Goal: Task Accomplishment & Management: Use online tool/utility

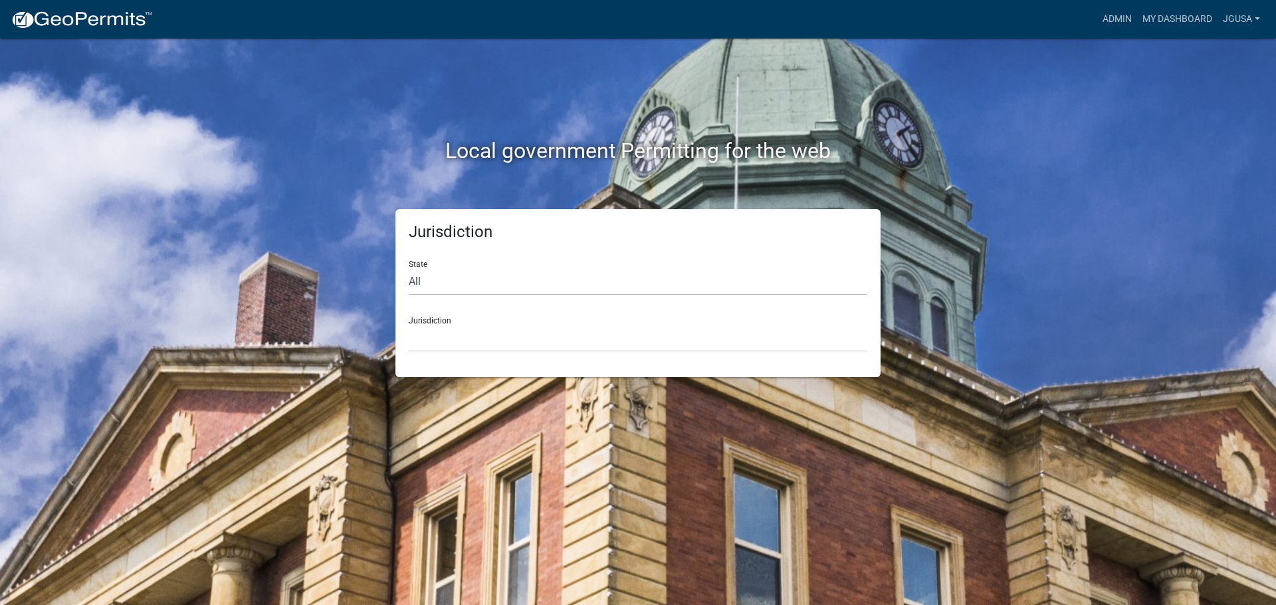
click at [429, 311] on div "Jurisdiction [GEOGRAPHIC_DATA], [US_STATE] [GEOGRAPHIC_DATA], [US_STATE][PERSON…" at bounding box center [638, 329] width 458 height 46
click at [427, 324] on div "Jurisdiction [GEOGRAPHIC_DATA], [US_STATE] [GEOGRAPHIC_DATA], [US_STATE][PERSON…" at bounding box center [638, 329] width 458 height 46
click at [421, 280] on select "All [US_STATE] [US_STATE] [US_STATE] [US_STATE] [US_STATE] [US_STATE] [US_STATE…" at bounding box center [638, 281] width 458 height 27
click at [409, 268] on select "All [US_STATE] [US_STATE] [US_STATE] [US_STATE] [US_STATE] [US_STATE] [US_STATE…" at bounding box center [638, 281] width 458 height 27
click at [440, 337] on select "[GEOGRAPHIC_DATA], [US_STATE]" at bounding box center [638, 338] width 458 height 27
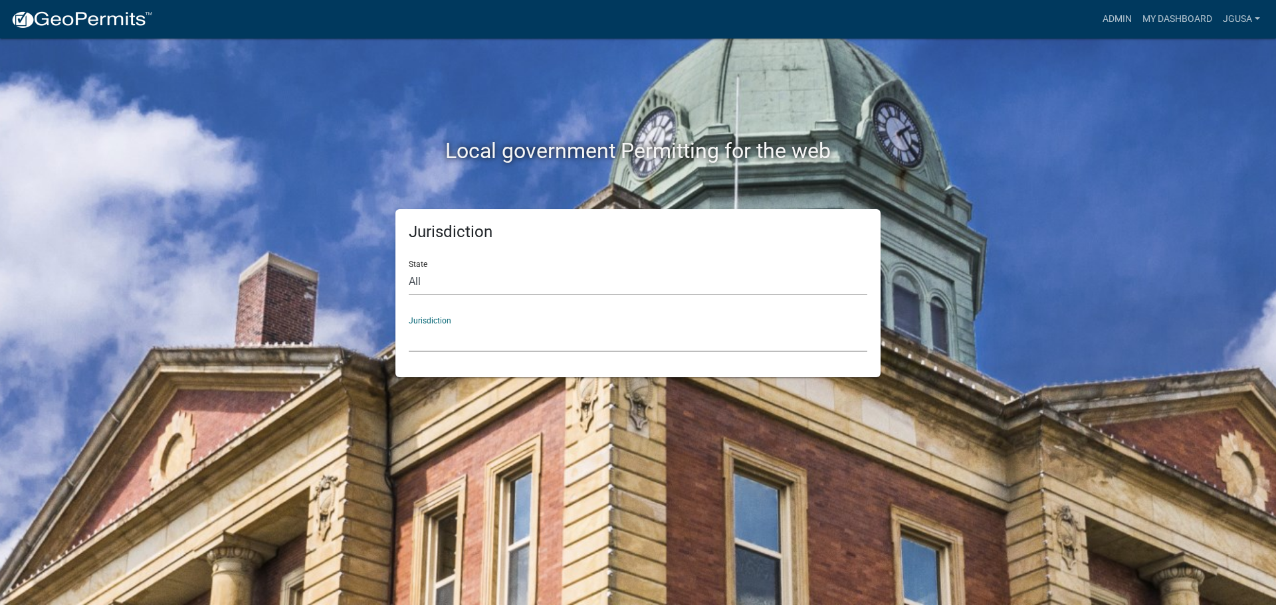
click at [431, 330] on select "[GEOGRAPHIC_DATA], [US_STATE]" at bounding box center [638, 338] width 458 height 27
click at [424, 318] on div "Jurisdiction [GEOGRAPHIC_DATA], [US_STATE]" at bounding box center [638, 329] width 458 height 46
click at [424, 335] on select "[GEOGRAPHIC_DATA], [US_STATE]" at bounding box center [638, 338] width 458 height 27
click at [409, 325] on select "[GEOGRAPHIC_DATA], [US_STATE]" at bounding box center [638, 338] width 458 height 27
click at [417, 259] on div "State All [US_STATE] [US_STATE] [US_STATE] [US_STATE] [US_STATE] [US_STATE] [US…" at bounding box center [638, 273] width 458 height 46
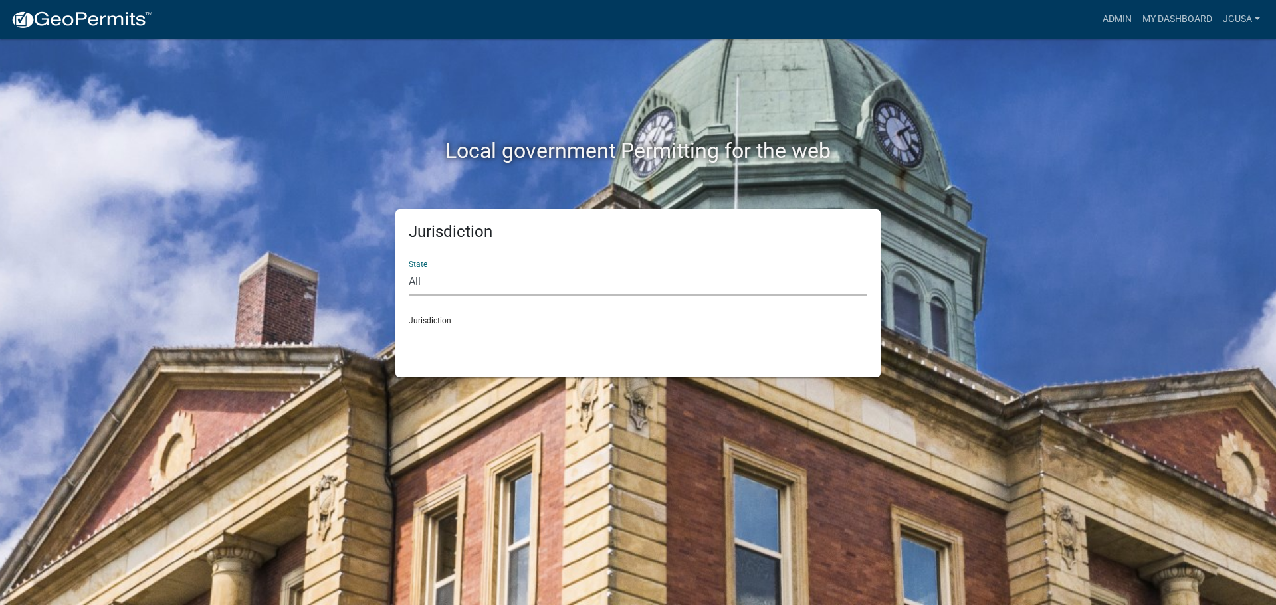
click at [419, 271] on select "All [US_STATE] [US_STATE] [US_STATE] [US_STATE] [US_STATE] [US_STATE] [US_STATE…" at bounding box center [638, 281] width 458 height 27
select select "[US_STATE]"
click at [409, 268] on select "All [US_STATE] [US_STATE] [US_STATE] [US_STATE] [US_STATE] [US_STATE] [US_STATE…" at bounding box center [638, 281] width 458 height 27
click at [440, 345] on select "[GEOGRAPHIC_DATA], [US_STATE] [GEOGRAPHIC_DATA], [US_STATE] [GEOGRAPHIC_DATA], …" at bounding box center [638, 338] width 458 height 27
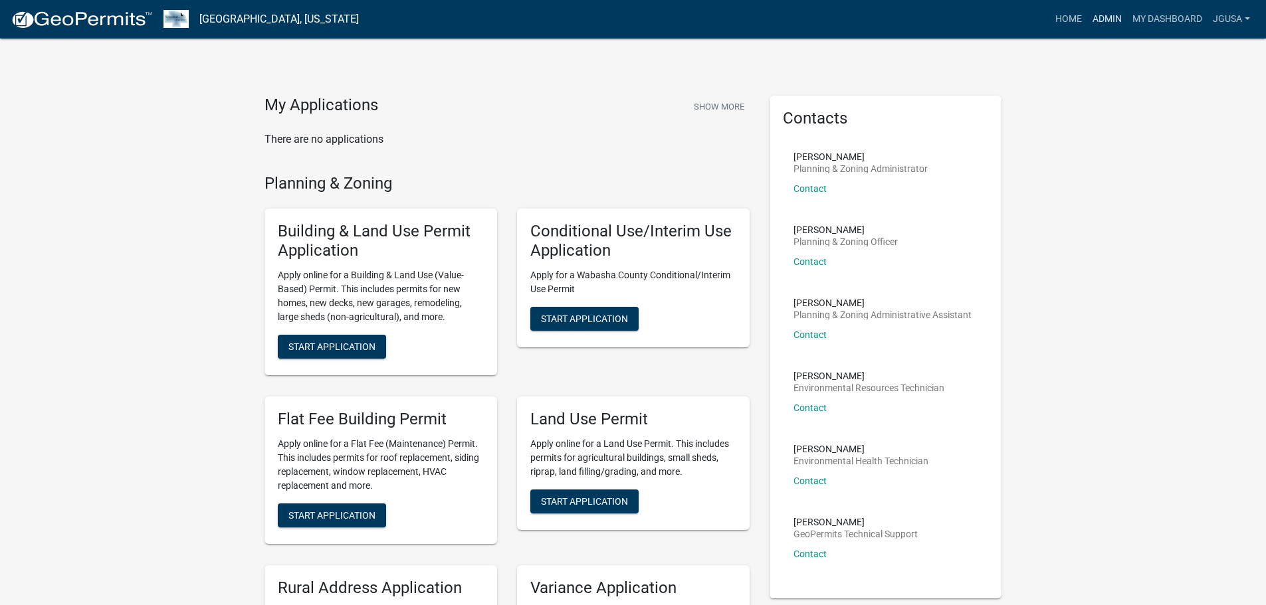
click at [1106, 17] on link "Admin" at bounding box center [1107, 19] width 40 height 25
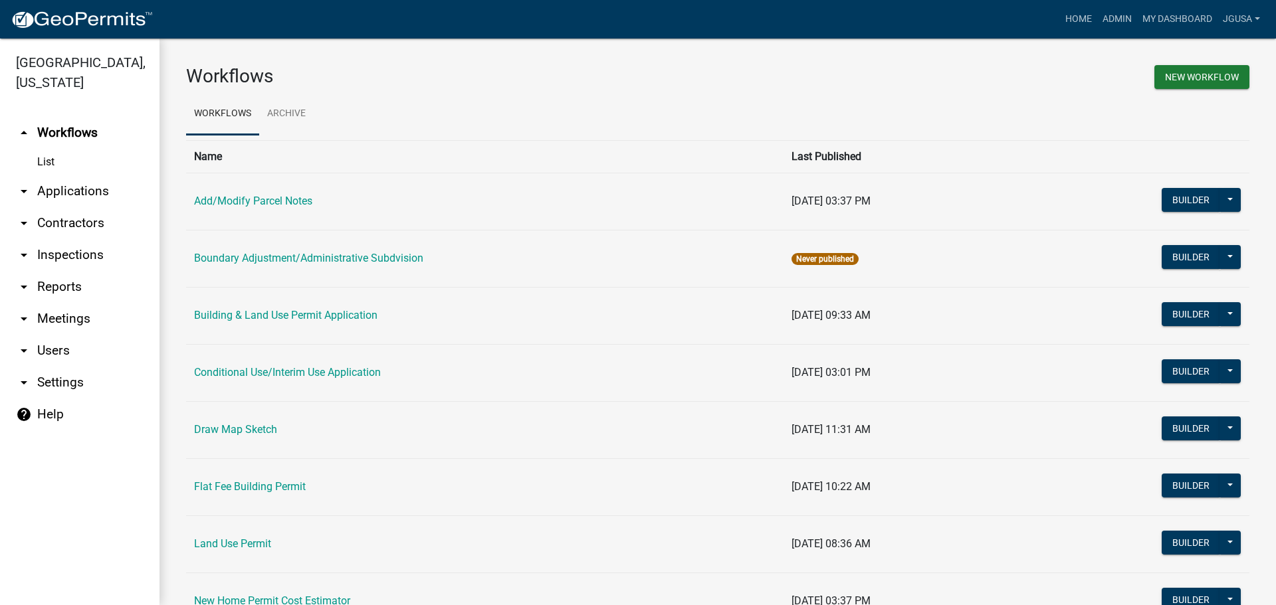
click at [52, 288] on link "arrow_drop_down Reports" at bounding box center [79, 287] width 159 height 32
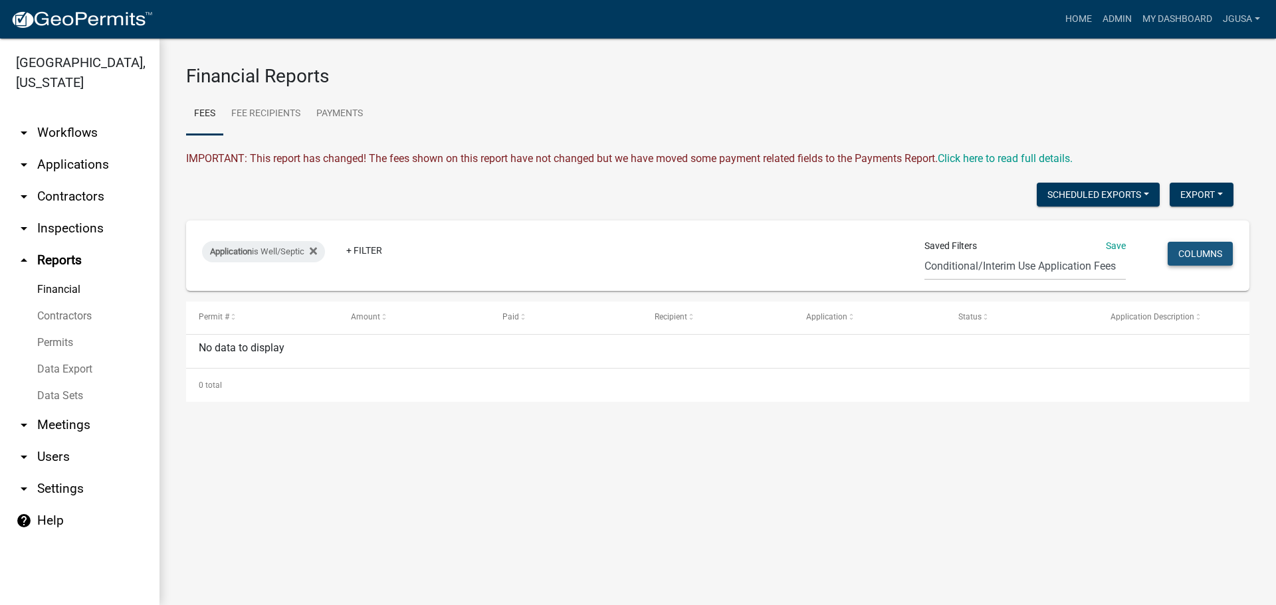
click at [1176, 250] on button "Columns" at bounding box center [1199, 254] width 65 height 24
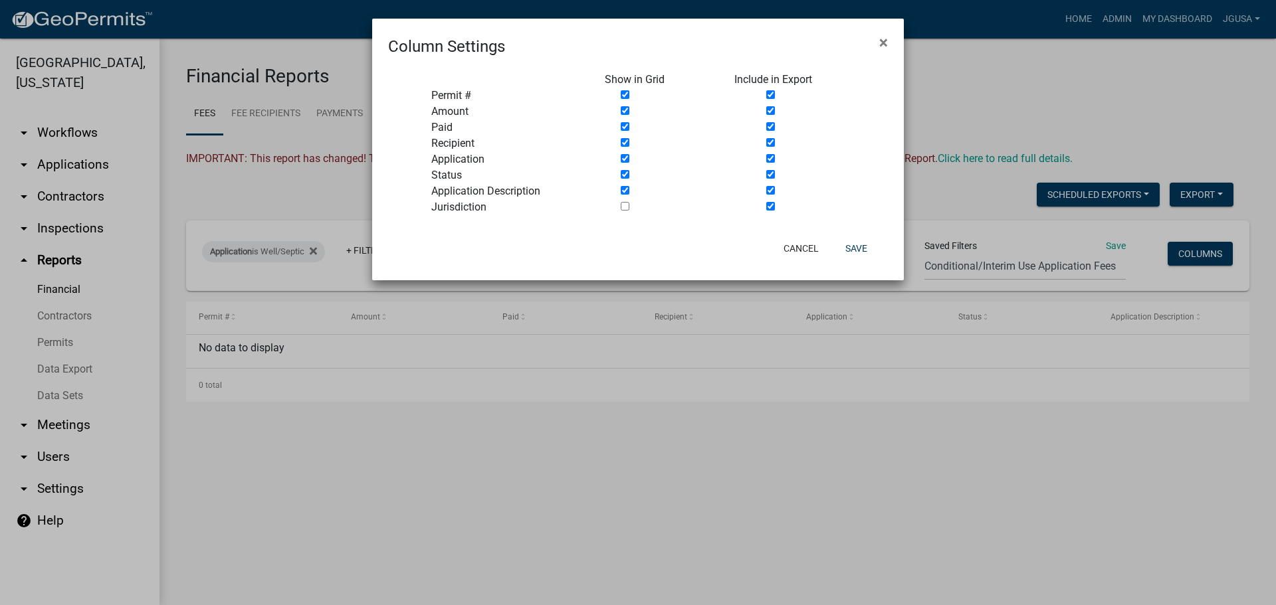
click at [769, 208] on input "checkbox" at bounding box center [770, 206] width 9 height 9
checkbox input "false"
click at [860, 248] on button "Save" at bounding box center [855, 249] width 43 height 24
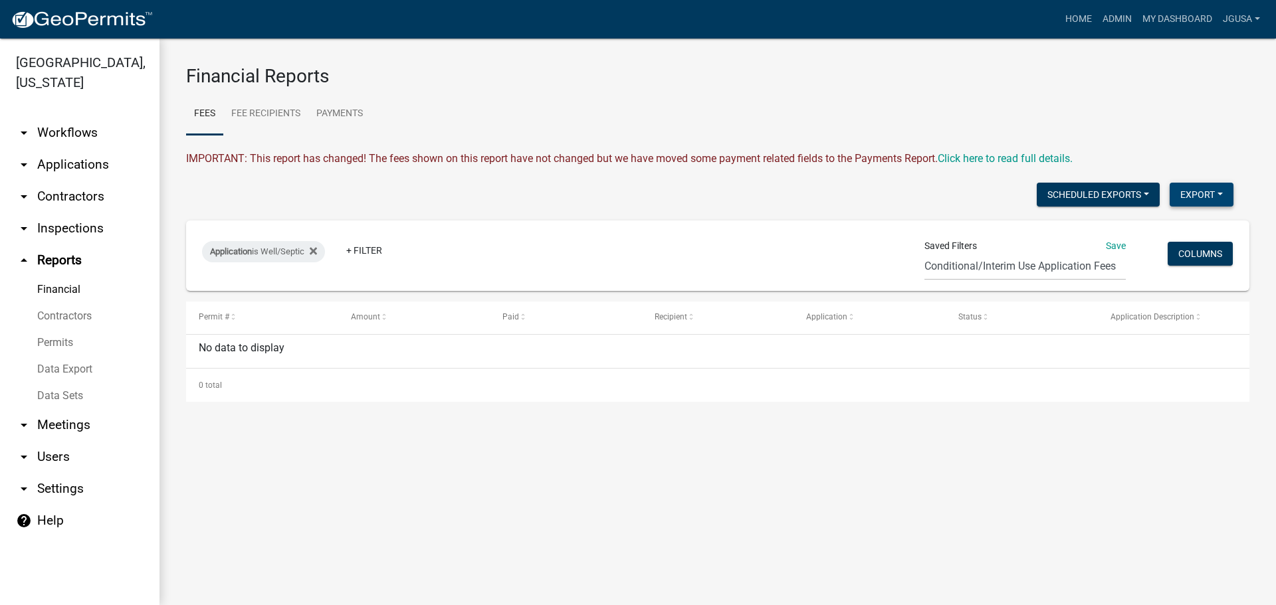
click at [1194, 199] on button "Export" at bounding box center [1201, 195] width 64 height 24
click at [1148, 229] on button "Excel Format (.xlsx)" at bounding box center [1171, 229] width 124 height 32
click at [56, 373] on link "Data Export" at bounding box center [79, 369] width 159 height 27
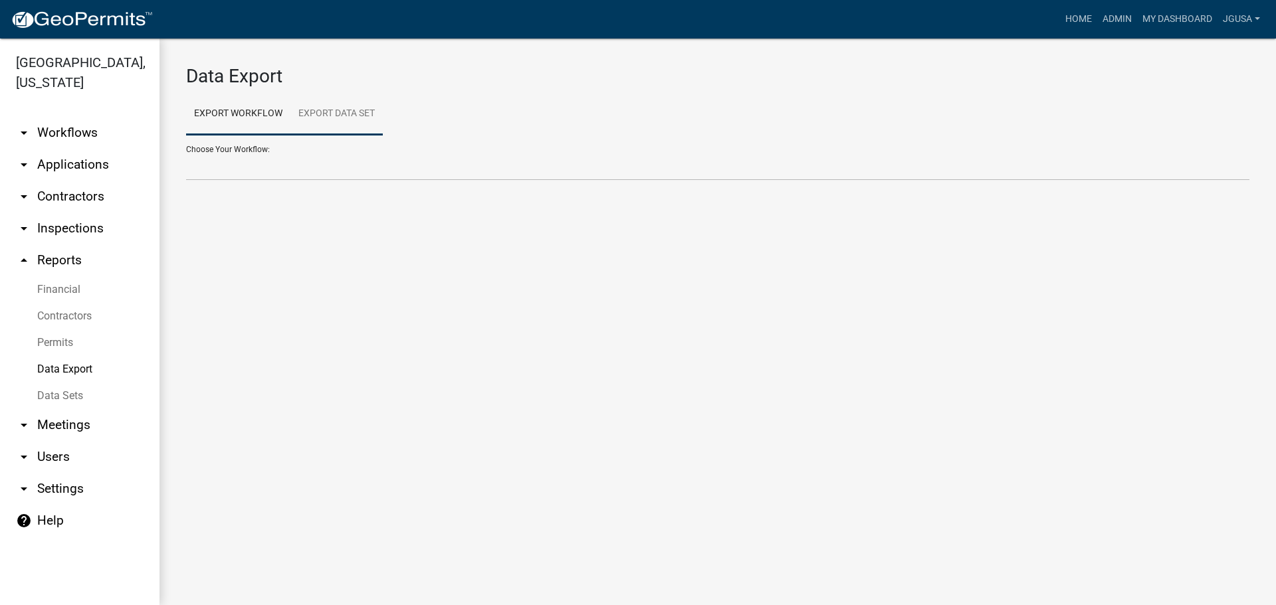
drag, startPoint x: 336, startPoint y: 114, endPoint x: 320, endPoint y: 116, distance: 16.2
click at [336, 114] on link "Export Data Set" at bounding box center [336, 114] width 92 height 43
click at [234, 112] on link "Export Workflow" at bounding box center [238, 114] width 104 height 43
click at [235, 168] on select "Add/Modify Parcel Notes Building & Land Use Permit Application Conditional Use/…" at bounding box center [717, 166] width 1063 height 27
